Goal: Task Accomplishment & Management: Manage account settings

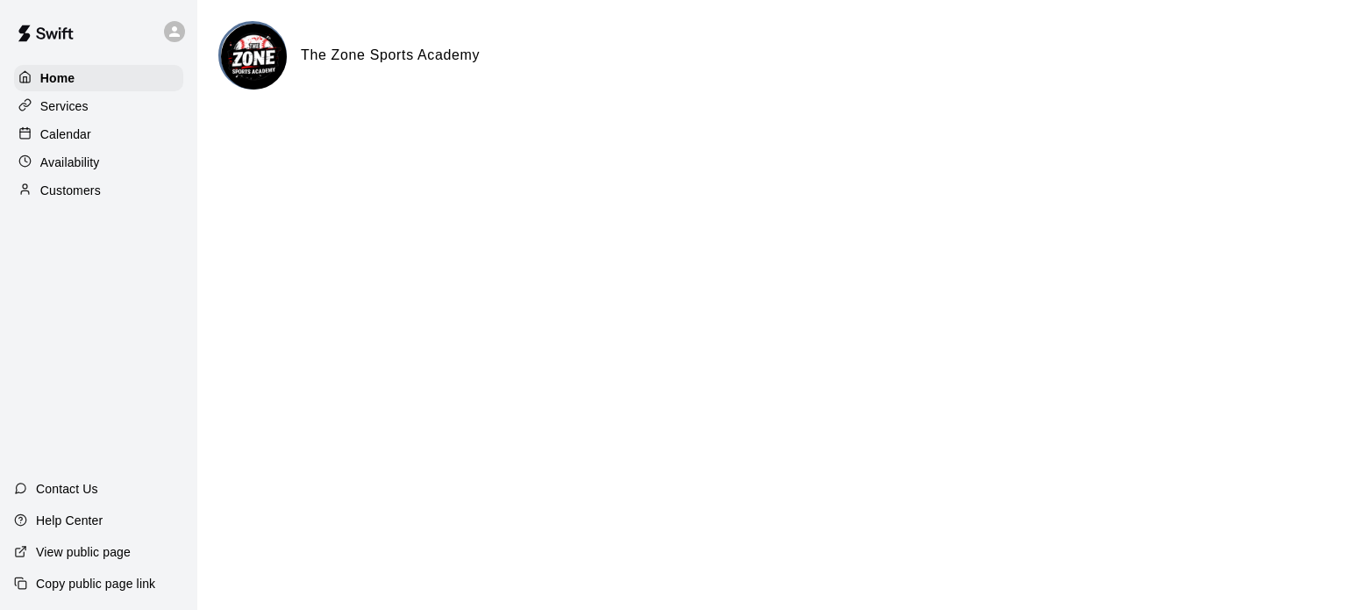
click at [77, 102] on p "Services" at bounding box center [64, 106] width 48 height 18
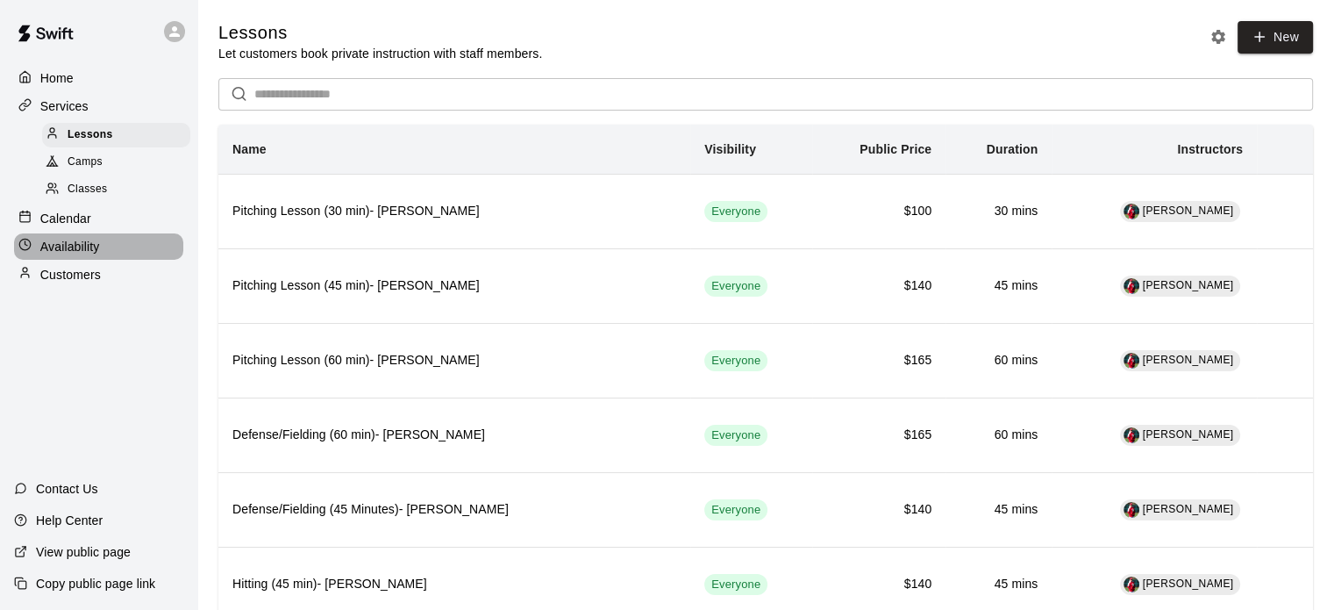
click at [89, 251] on p "Availability" at bounding box center [70, 247] width 60 height 18
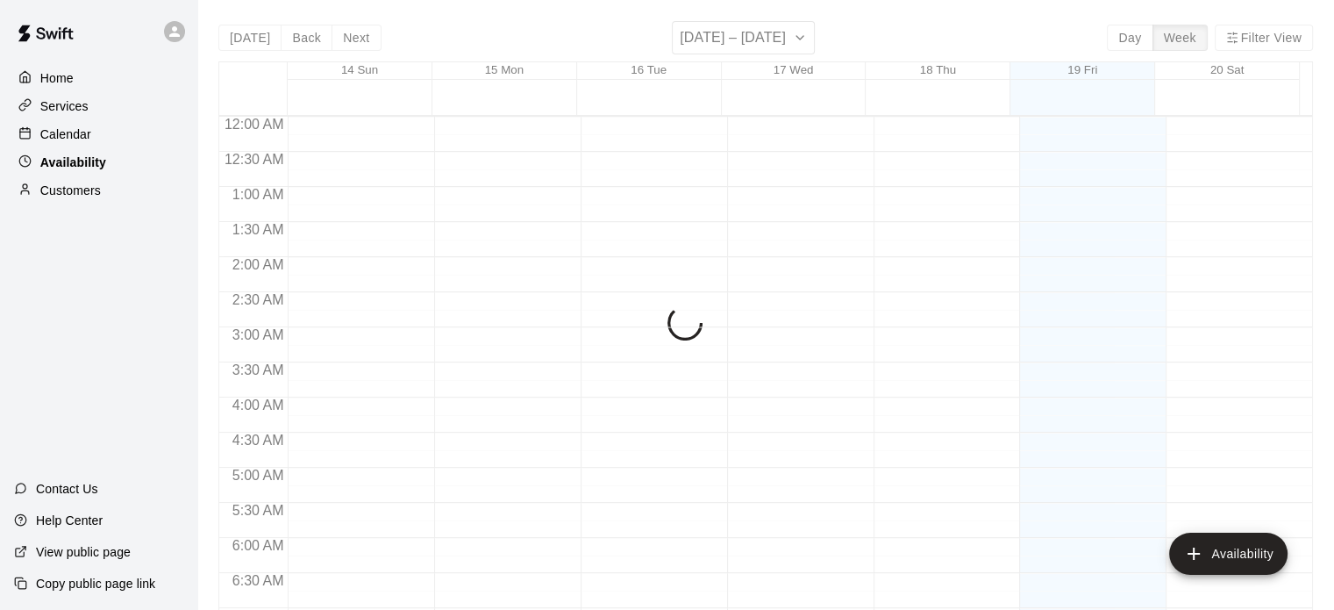
scroll to position [1169, 0]
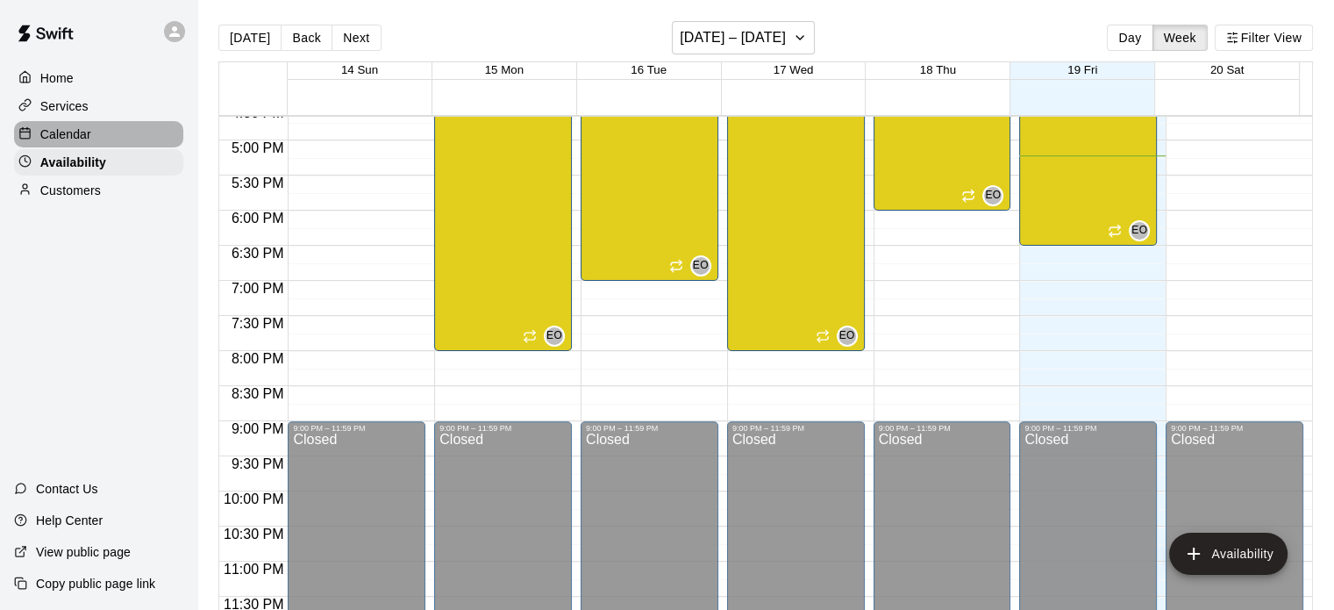
click at [99, 139] on div "Calendar" at bounding box center [98, 134] width 169 height 26
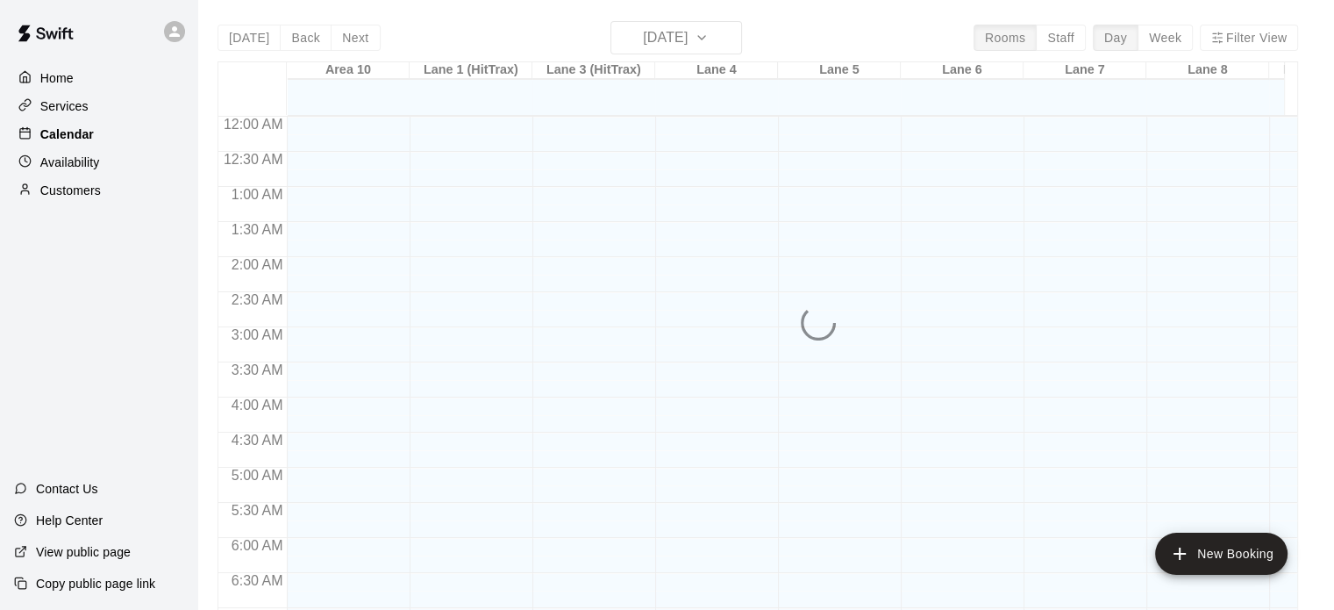
scroll to position [1116, 0]
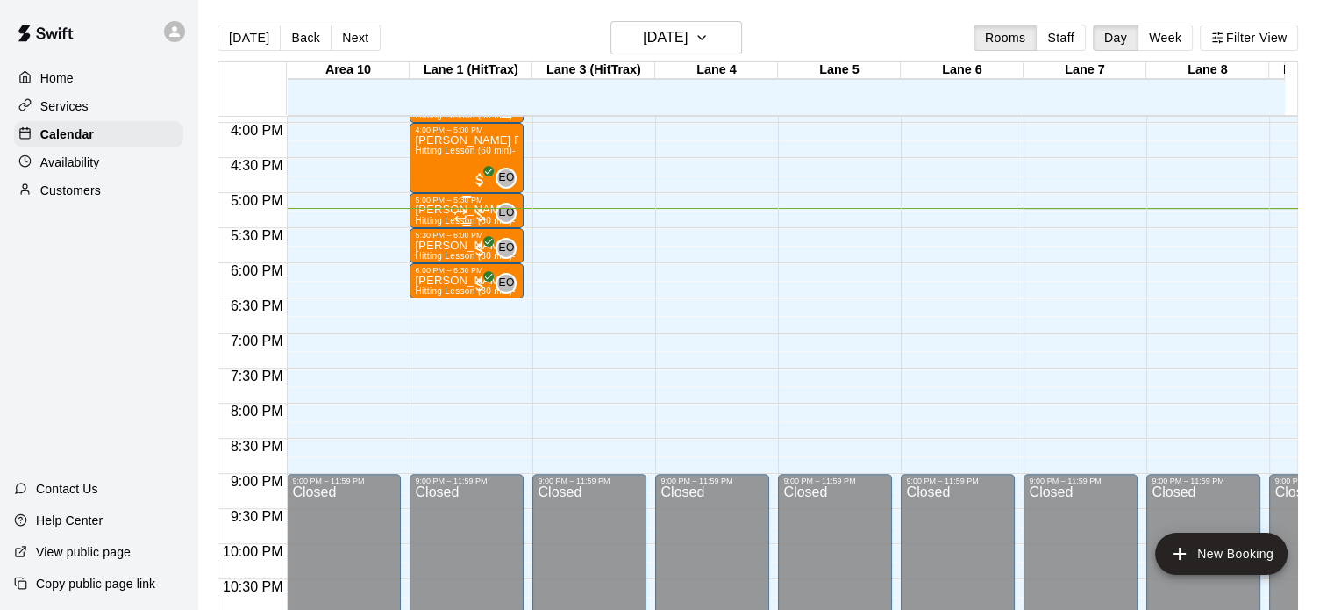
click at [473, 207] on div at bounding box center [470, 215] width 35 height 18
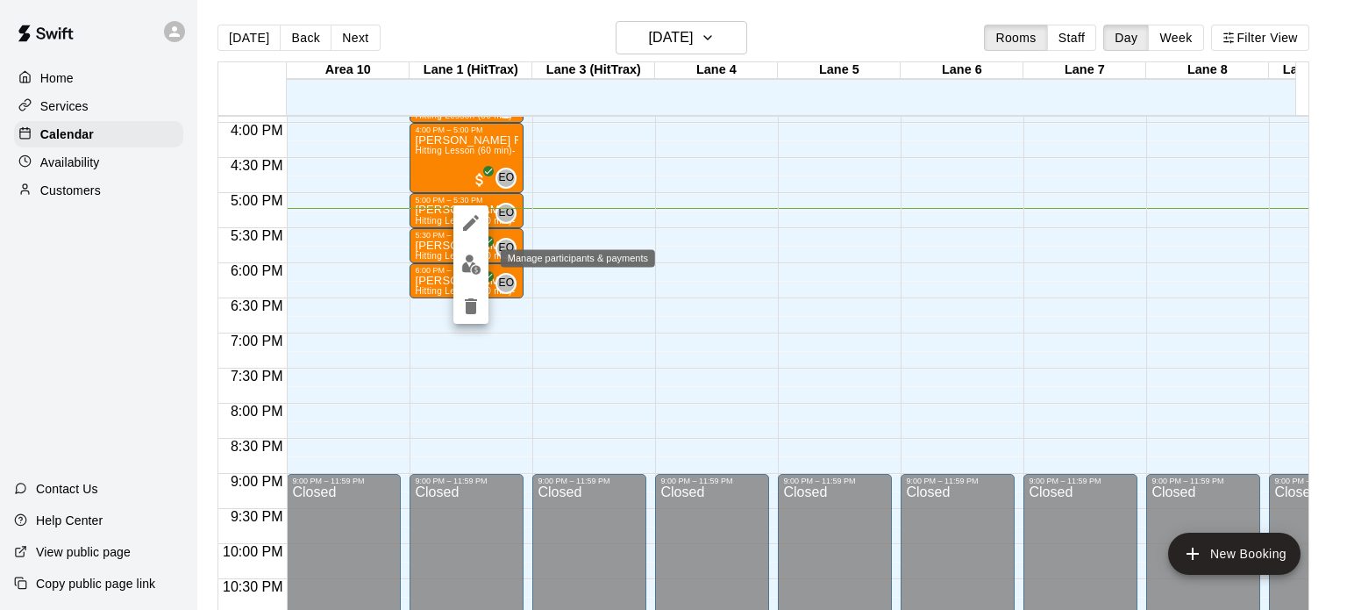
click at [473, 258] on img "edit" at bounding box center [471, 264] width 20 height 20
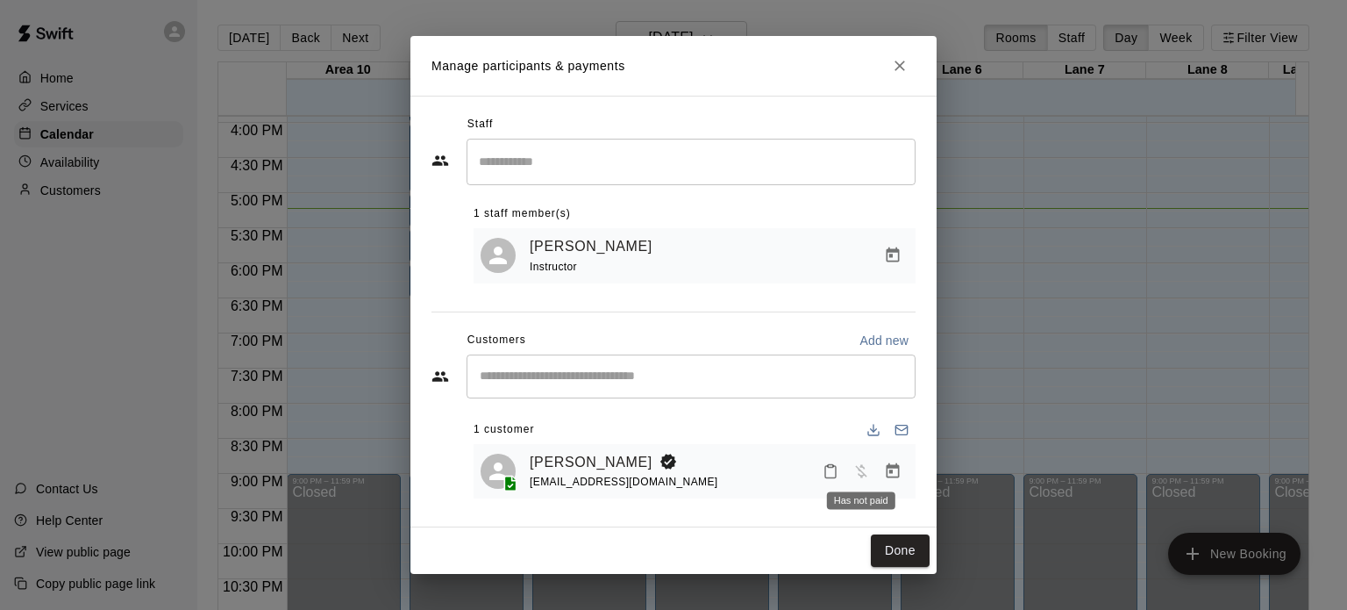
click at [862, 477] on span "Has not paid" at bounding box center [861, 469] width 32 height 15
click at [902, 548] on button "Done" at bounding box center [900, 550] width 59 height 32
